Goal: Check status: Check status

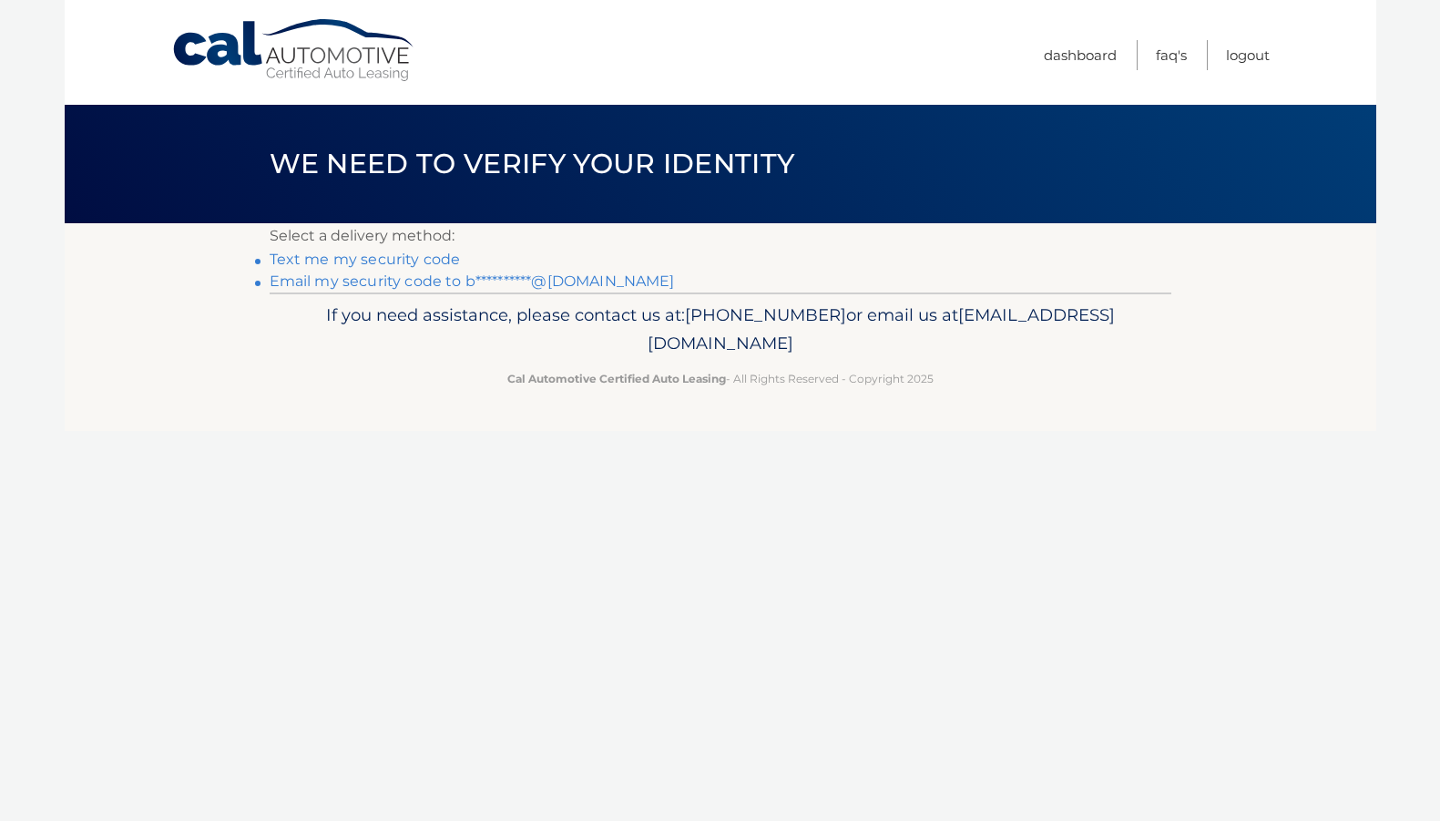
click at [462, 280] on link "**********" at bounding box center [472, 280] width 405 height 17
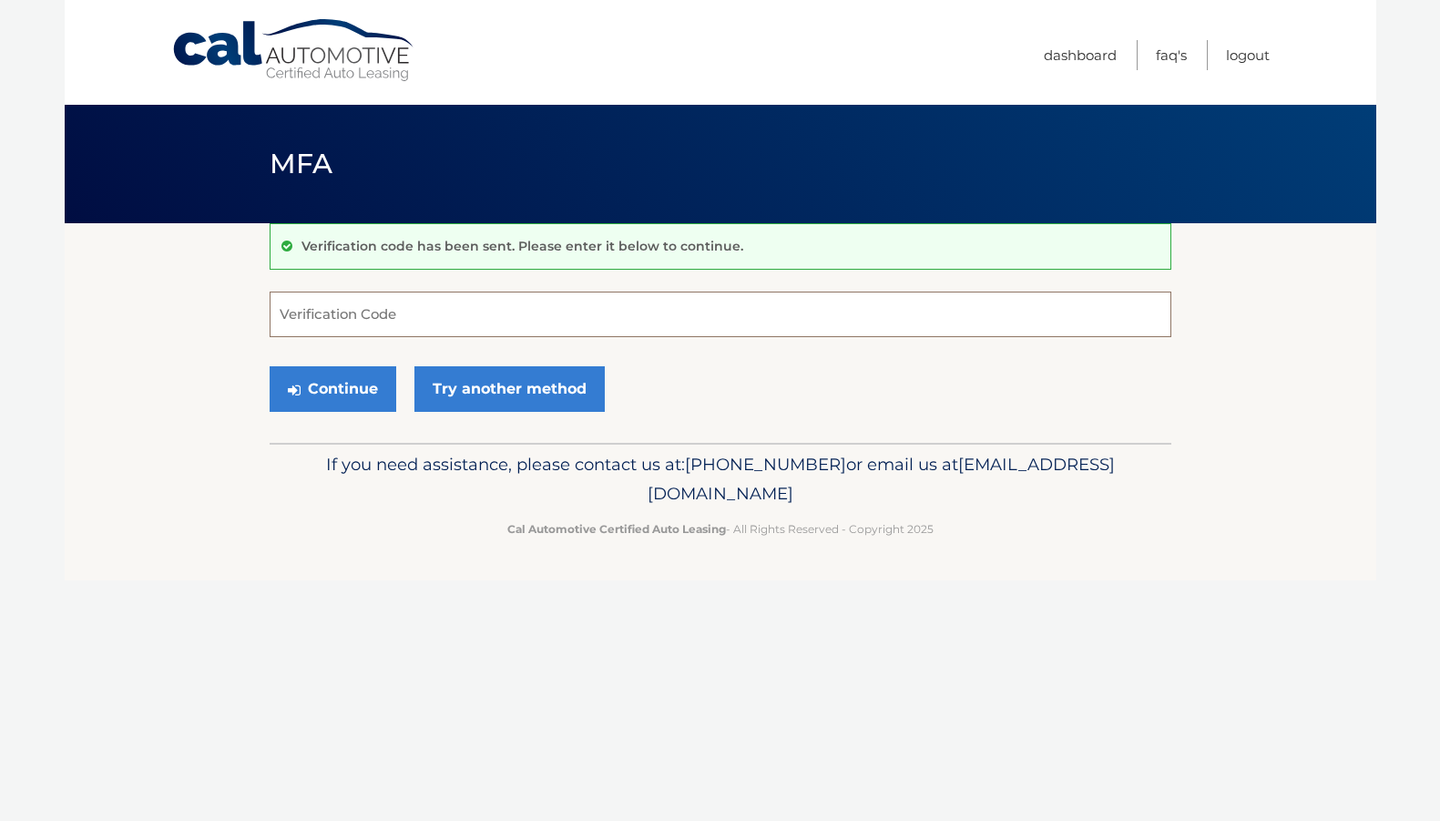
click at [281, 313] on input "Verification Code" at bounding box center [721, 314] width 902 height 46
paste input "386730"
type input "386730"
click at [352, 395] on button "Continue" at bounding box center [333, 389] width 127 height 46
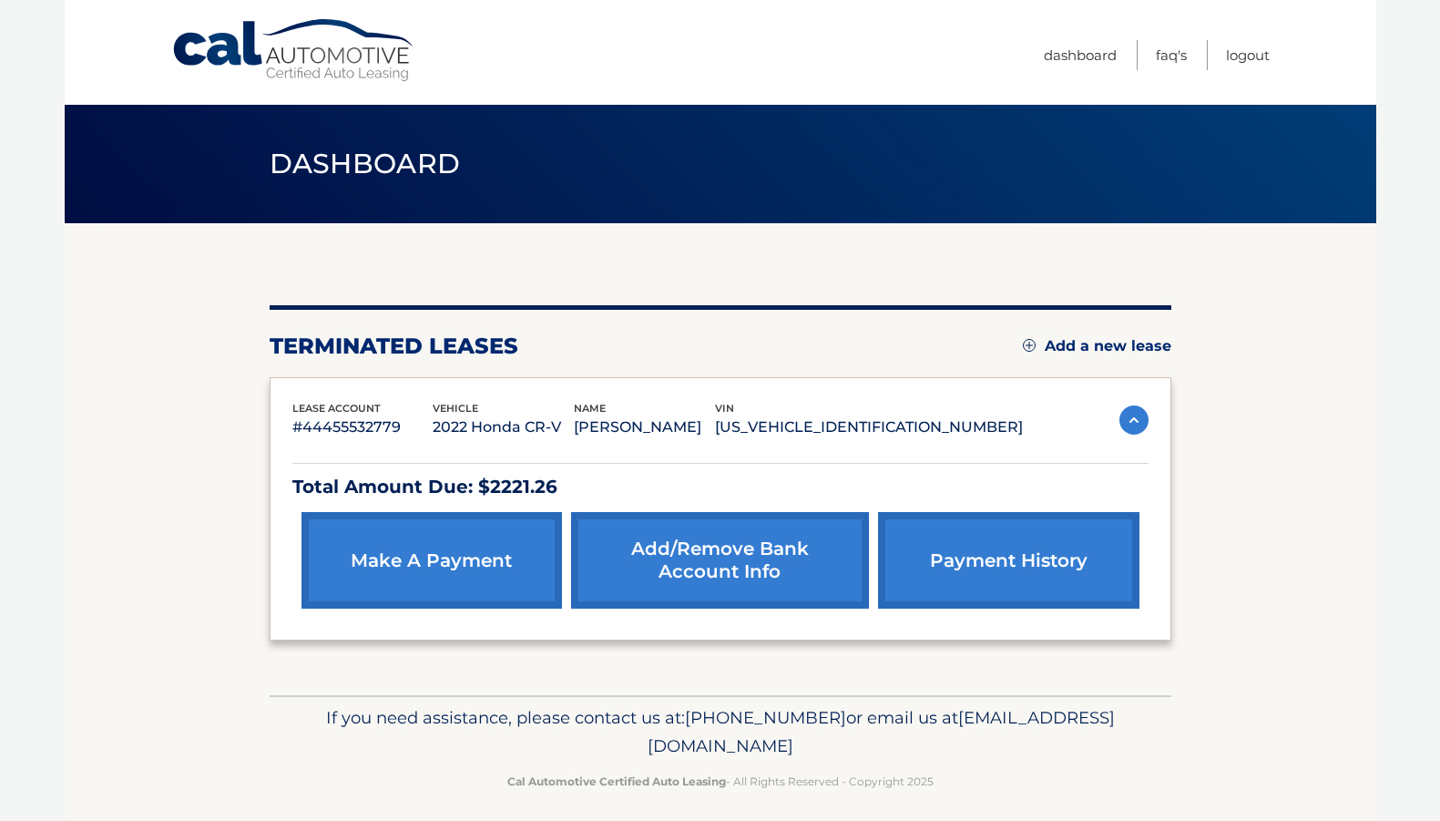
click at [1021, 559] on link "payment history" at bounding box center [1008, 560] width 261 height 97
click at [1069, 560] on link "payment history" at bounding box center [1008, 560] width 261 height 97
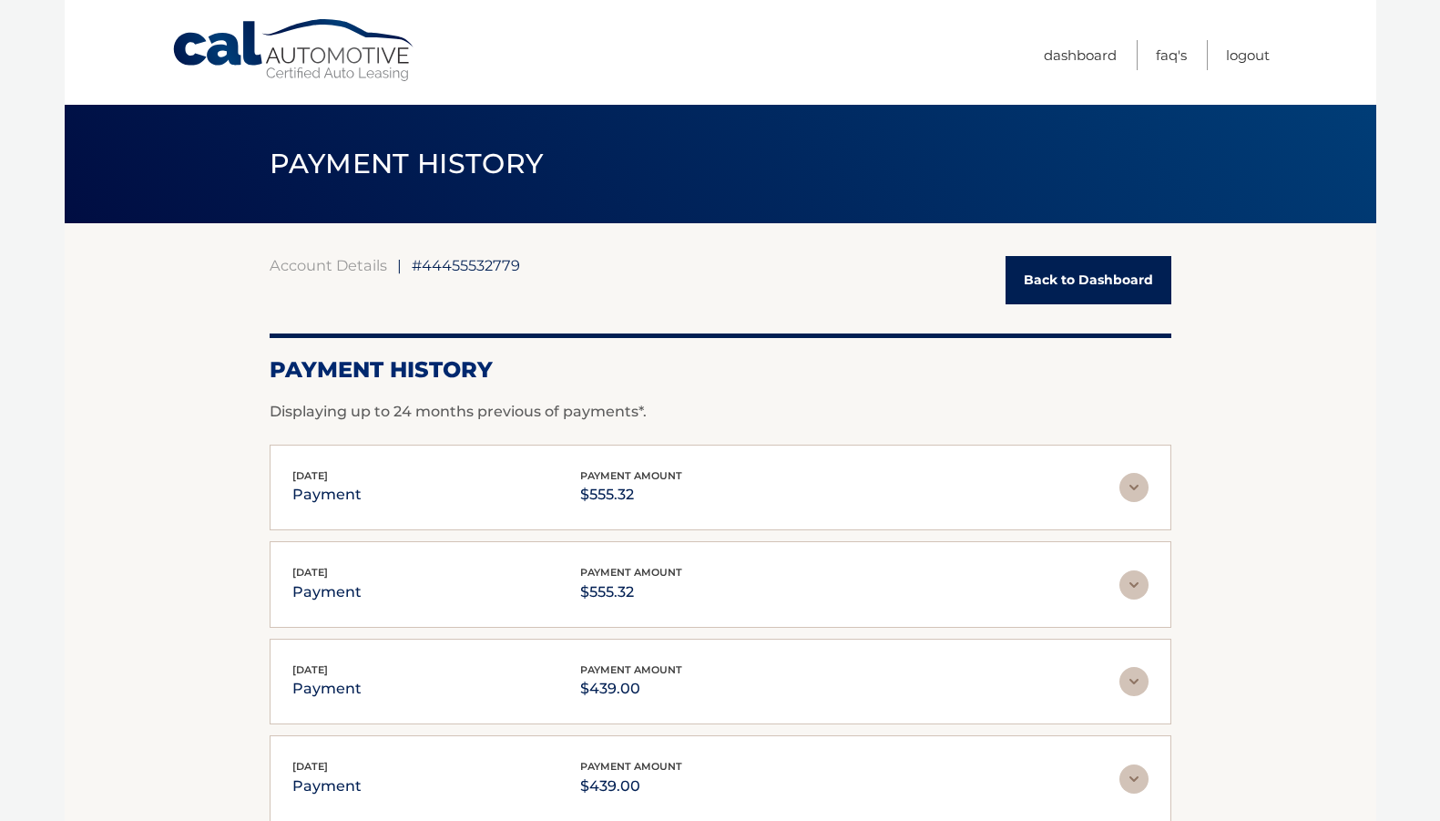
click at [1132, 584] on img at bounding box center [1133, 584] width 29 height 29
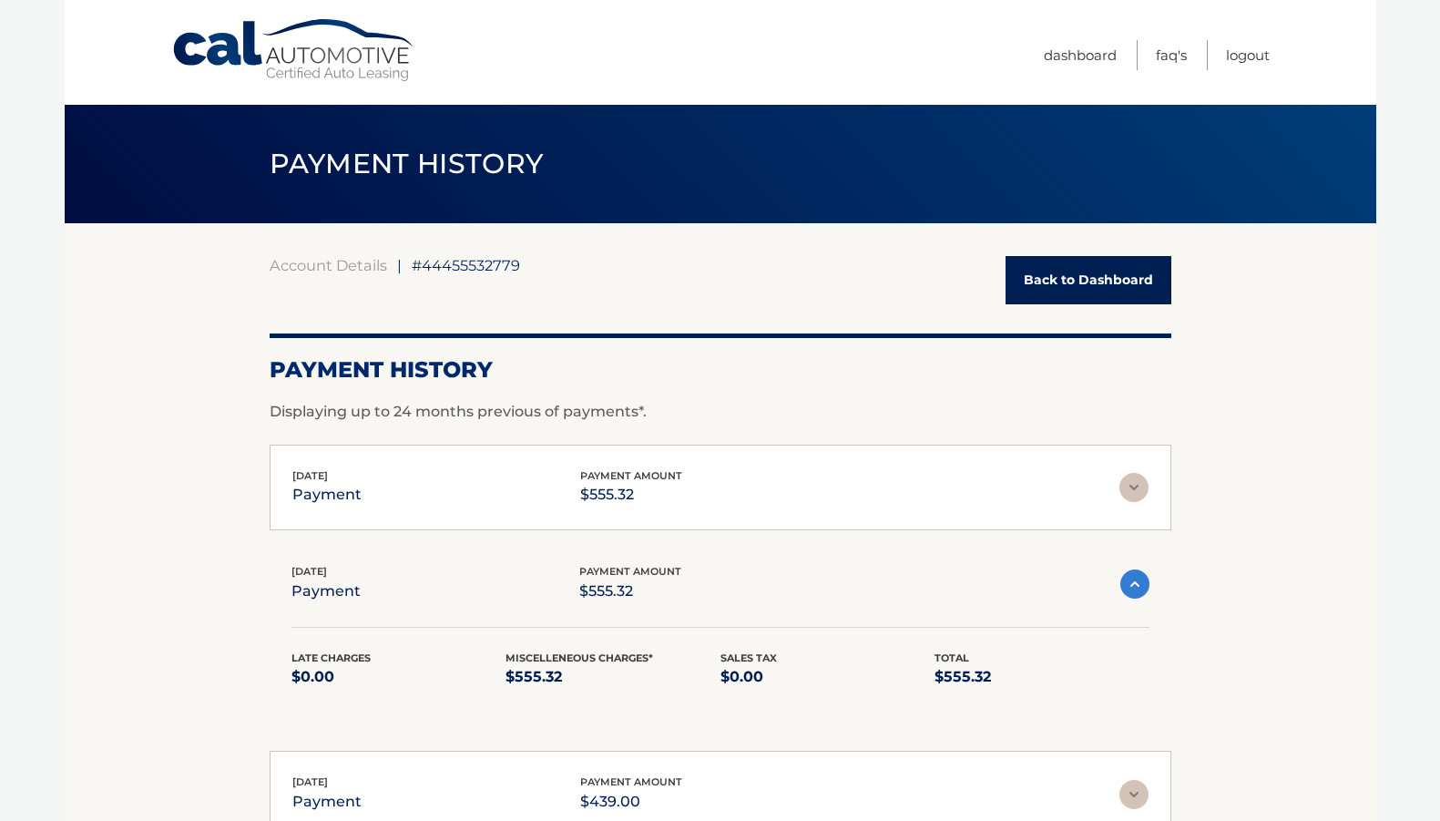
click at [1137, 488] on img at bounding box center [1133, 487] width 29 height 29
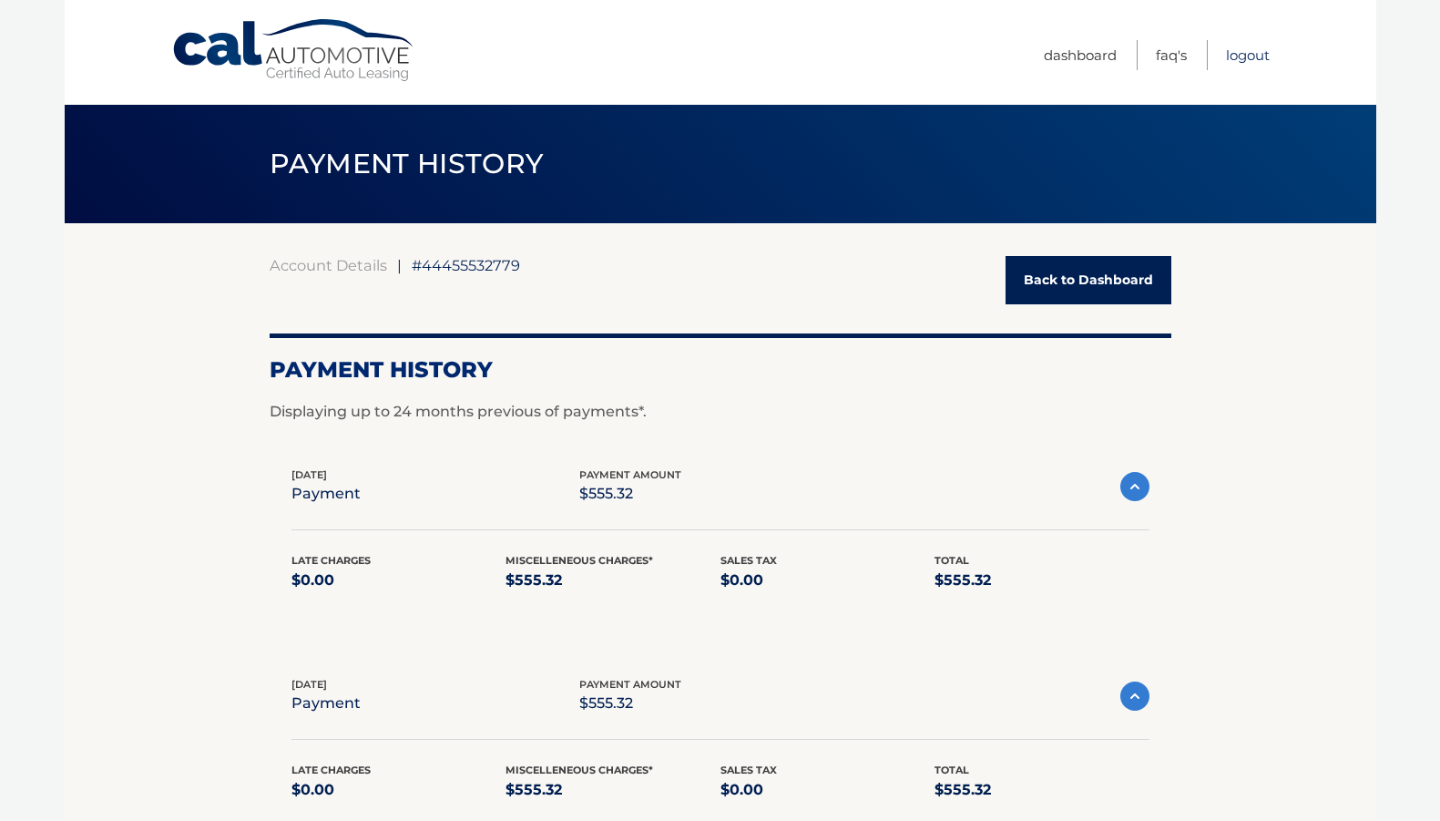
click at [1252, 59] on link "Logout" at bounding box center [1248, 55] width 44 height 30
